Goal: Information Seeking & Learning: Check status

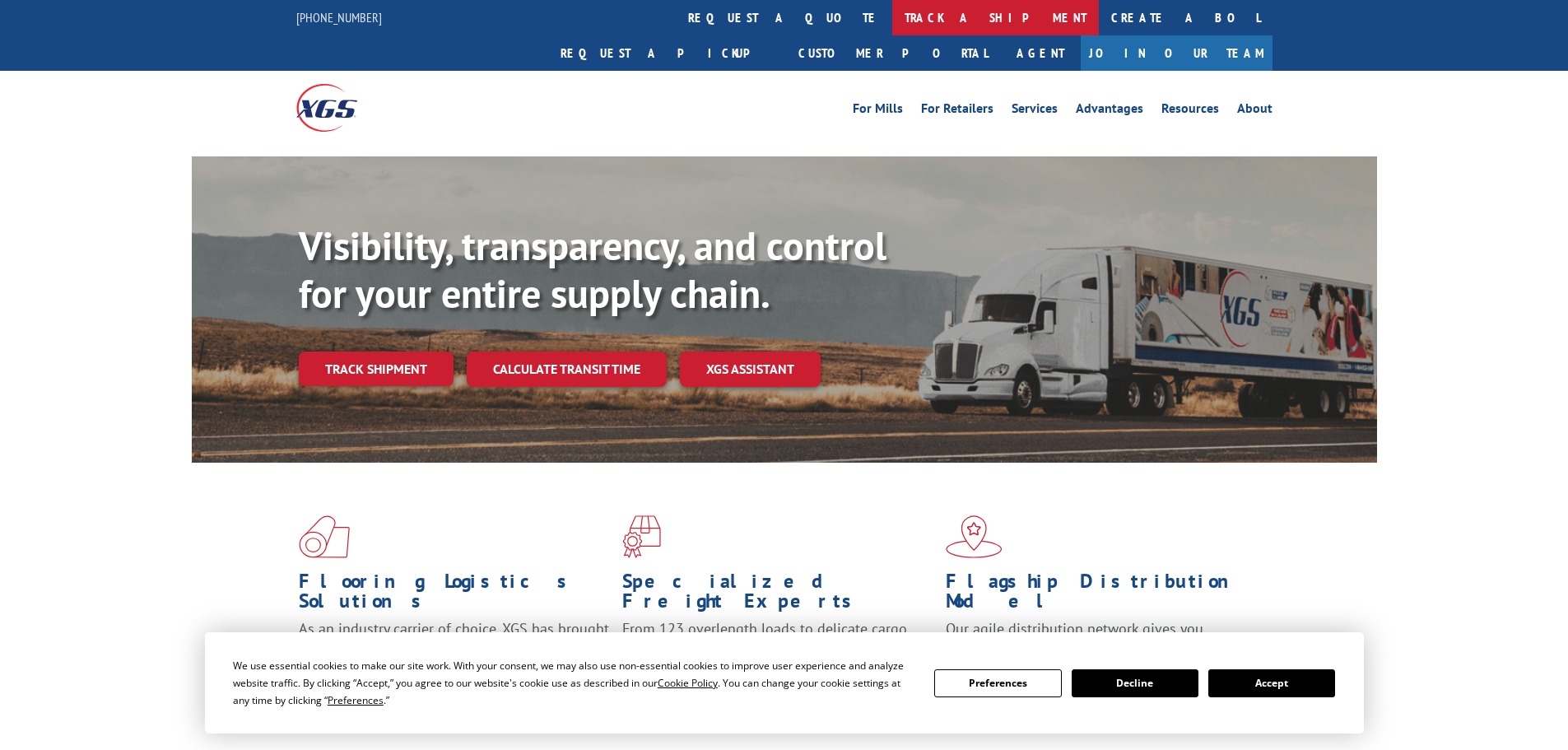
click at [892, 26] on link "track a shipment" at bounding box center [995, 18] width 206 height 35
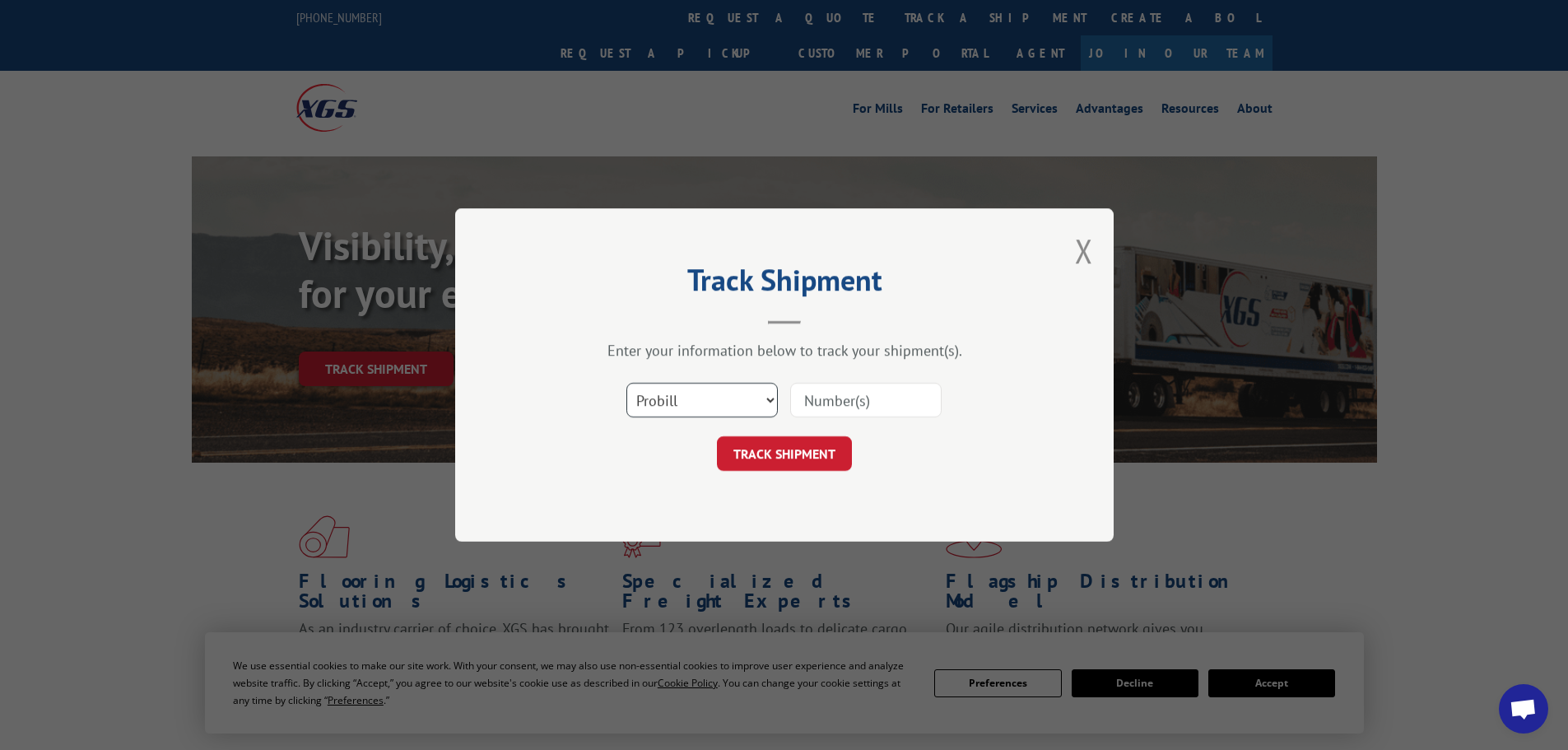
click at [739, 405] on select "Select category... Probill BOL PO" at bounding box center [702, 400] width 152 height 34
click at [626, 383] on select "Select category... Probill BOL PO" at bounding box center [702, 400] width 152 height 34
click at [690, 469] on div "TRACK SHIPMENT" at bounding box center [784, 453] width 494 height 34
click at [683, 406] on select "Select category... Probill BOL PO" at bounding box center [702, 400] width 152 height 34
select select "bol"
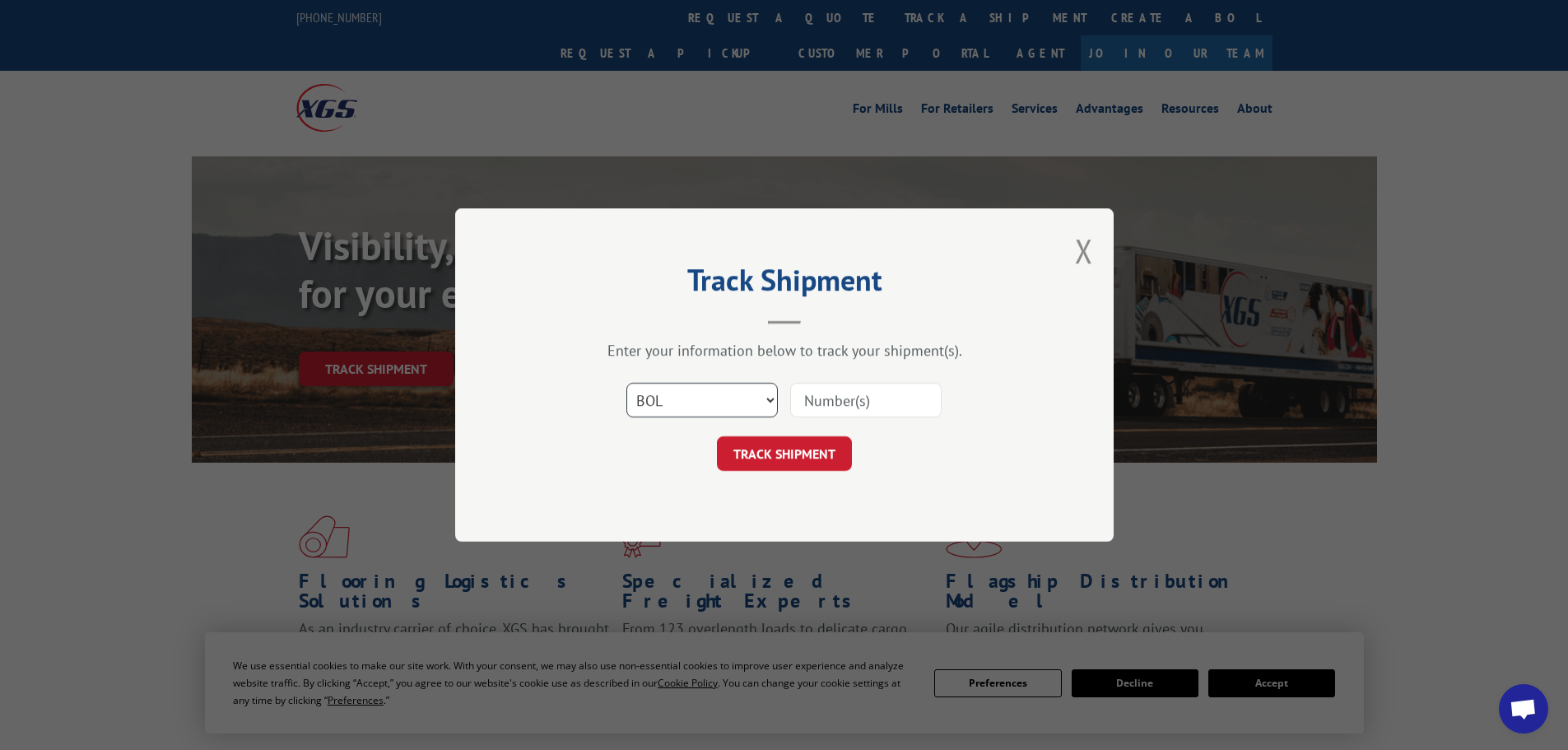
click at [626, 383] on select "Select category... Probill BOL PO" at bounding box center [702, 400] width 152 height 34
click at [843, 404] on input at bounding box center [866, 400] width 152 height 34
paste input "2831363"
type input "2831363"
click at [802, 450] on button "TRACK SHIPMENT" at bounding box center [784, 453] width 135 height 34
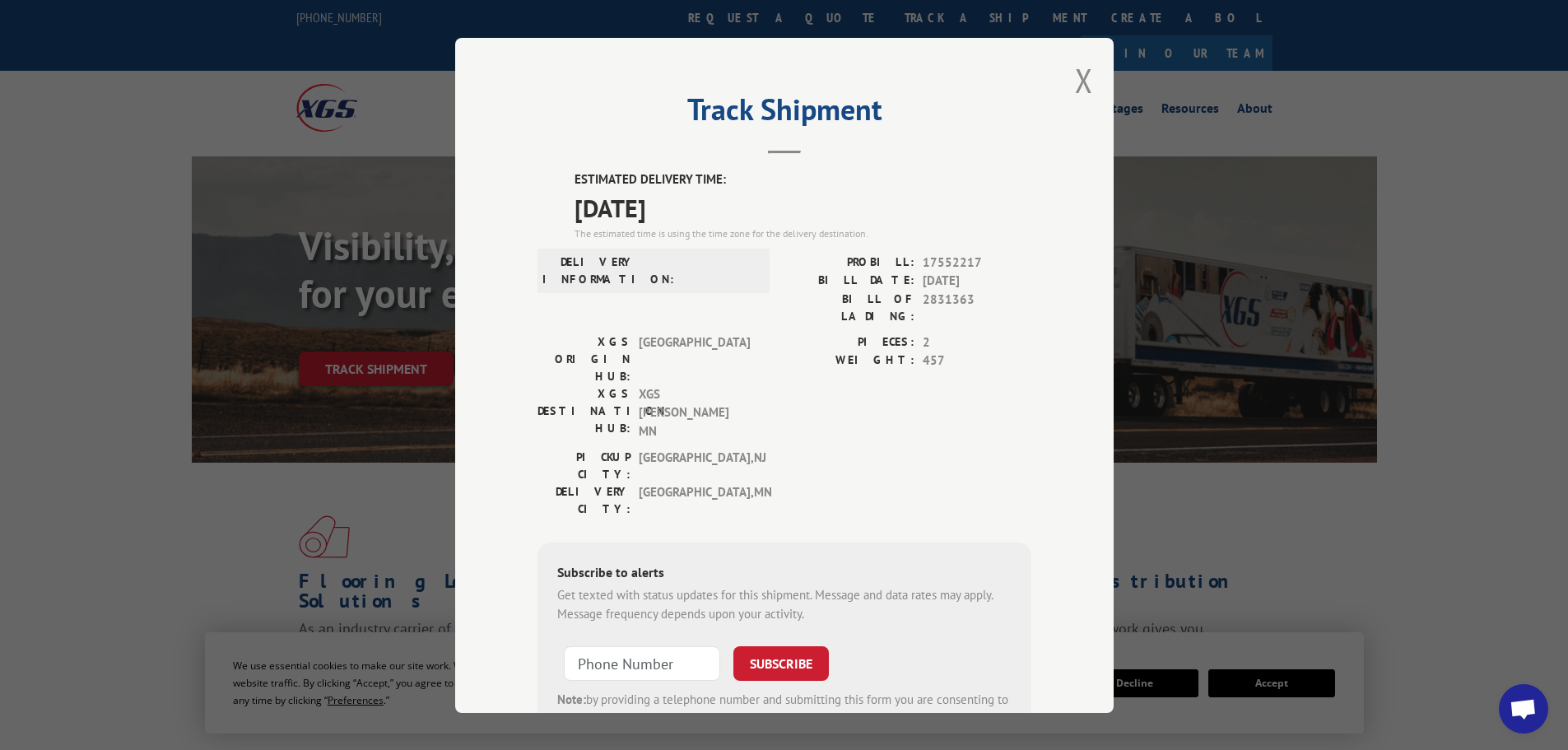
click at [1089, 67] on div "Track Shipment ESTIMATED DELIVERY TIME: [DATE] The estimated time is using the …" at bounding box center [784, 375] width 658 height 675
click at [1075, 79] on button "Close modal" at bounding box center [1084, 79] width 19 height 43
